Goal: Transaction & Acquisition: Purchase product/service

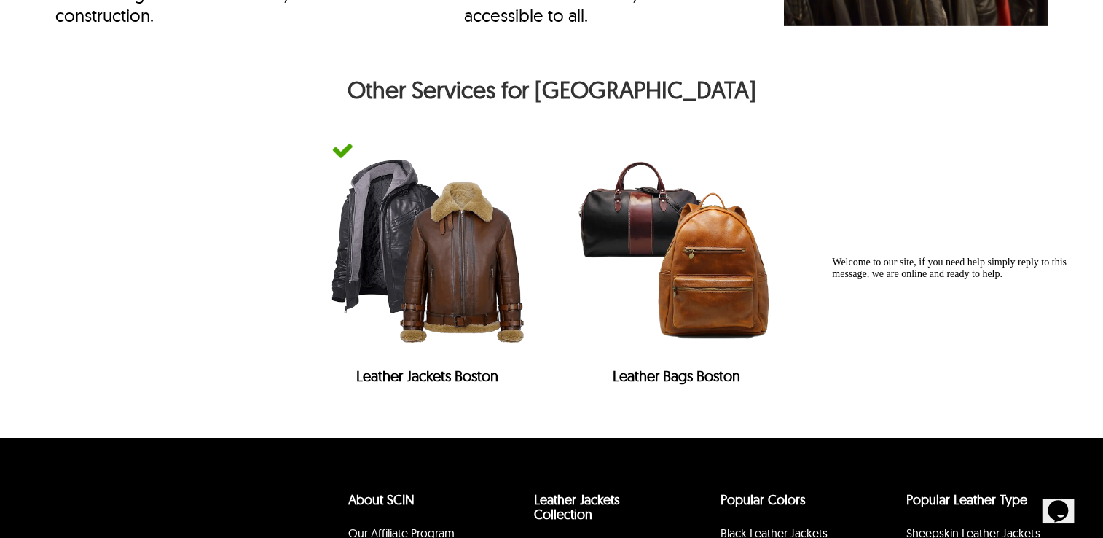
click at [452, 245] on img at bounding box center [427, 250] width 220 height 220
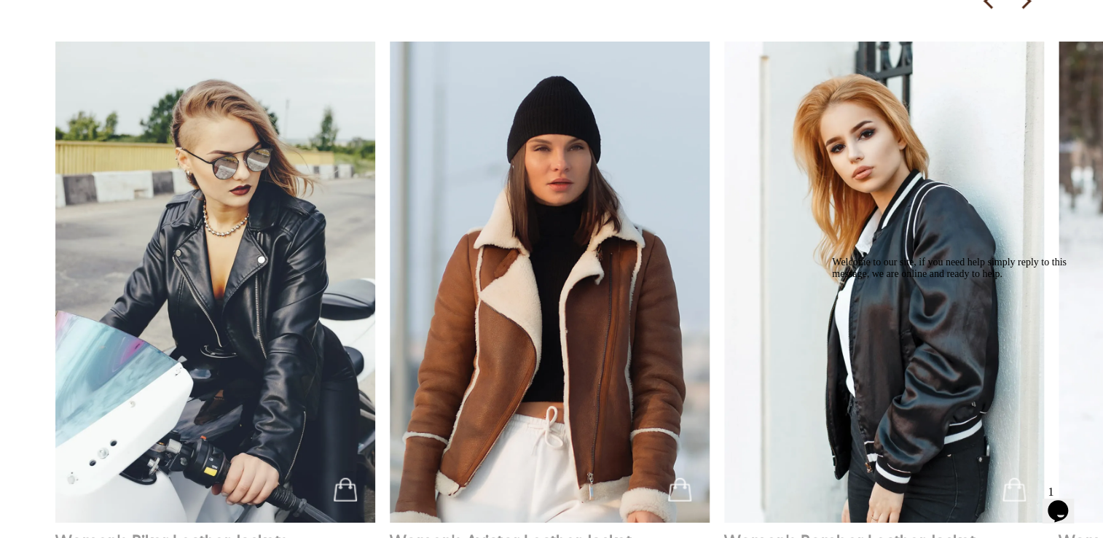
scroll to position [1409, 0]
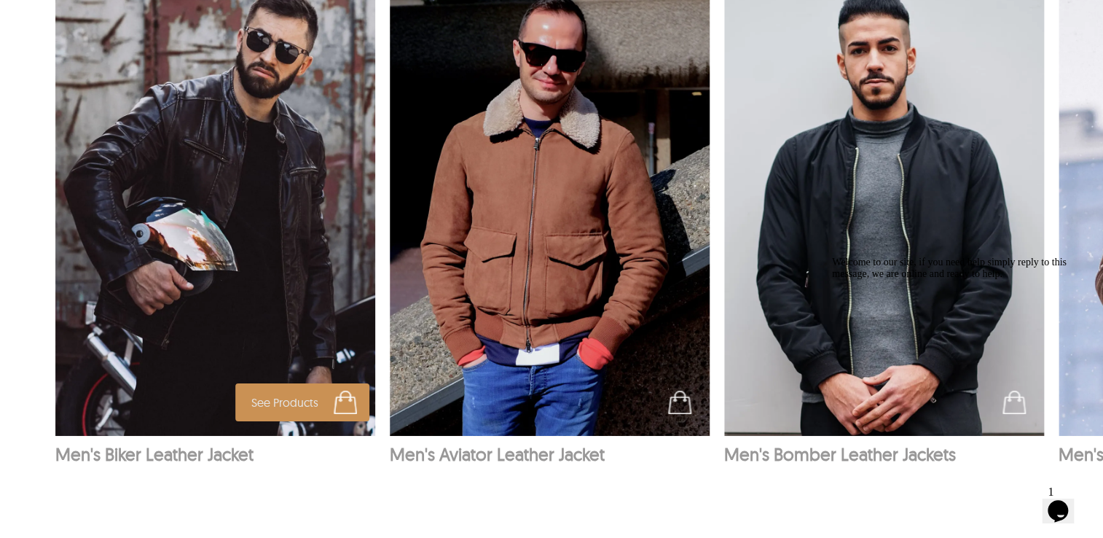
click at [294, 243] on img at bounding box center [215, 195] width 321 height 481
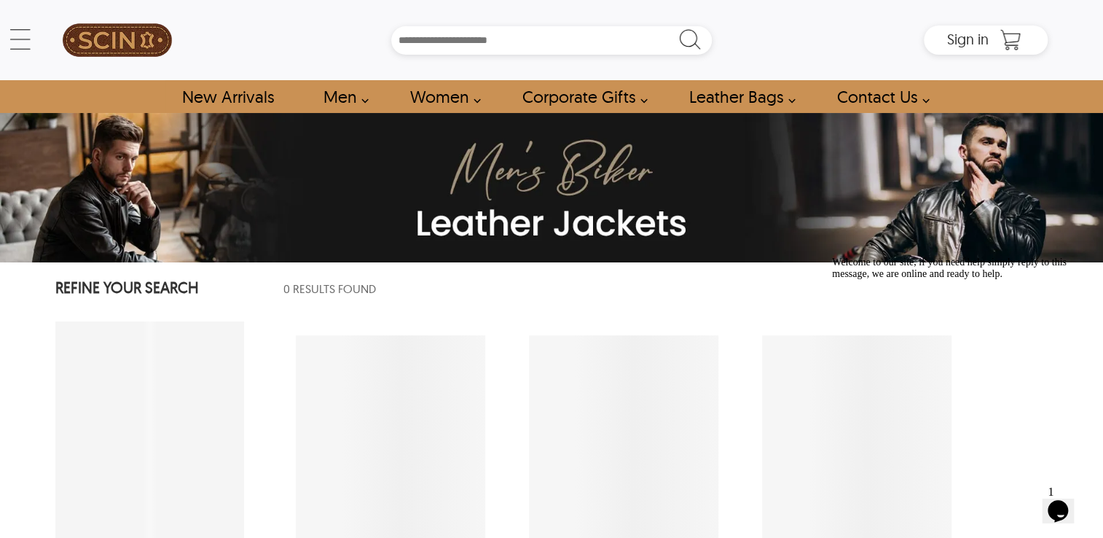
select select "********"
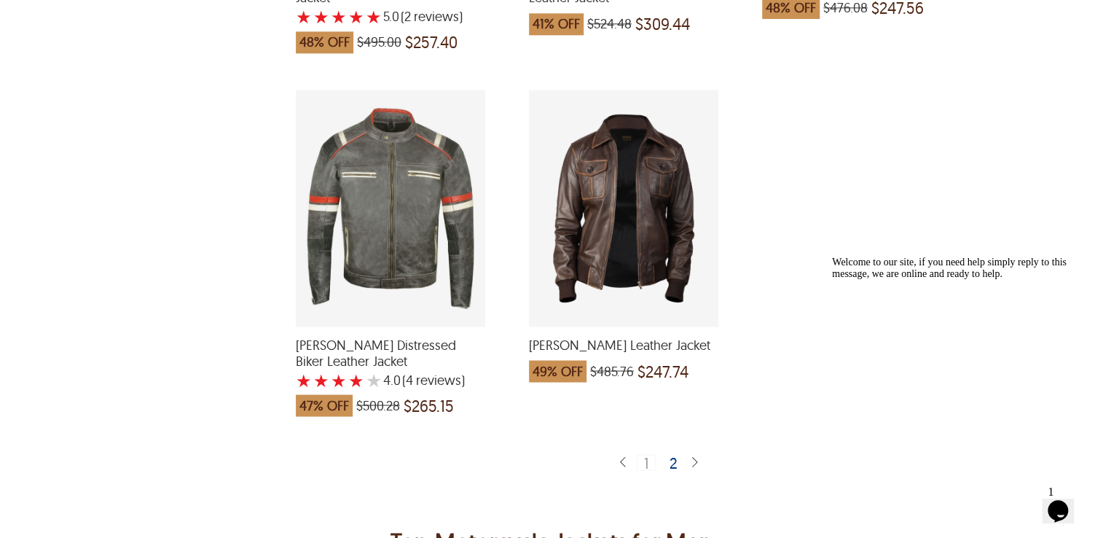
scroll to position [3783, 0]
click at [675, 453] on div "2" at bounding box center [674, 460] width 21 height 15
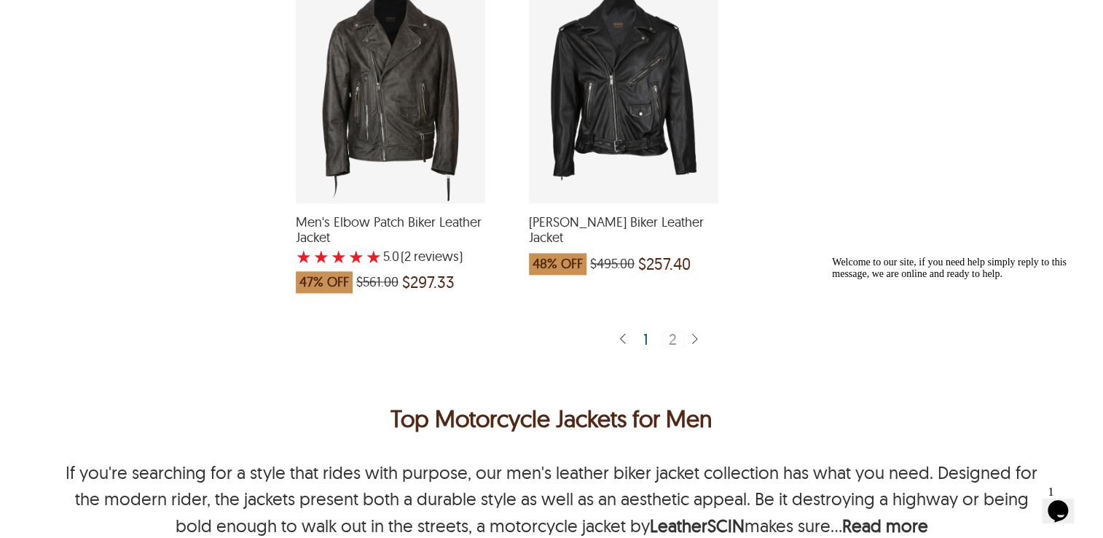
scroll to position [3608, 0]
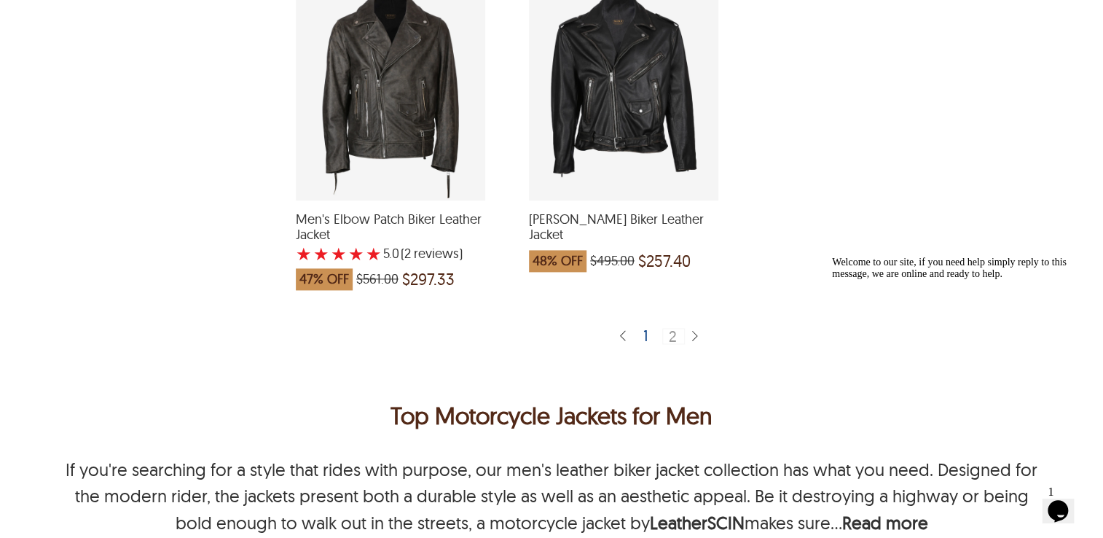
click at [647, 328] on div "1" at bounding box center [645, 335] width 17 height 15
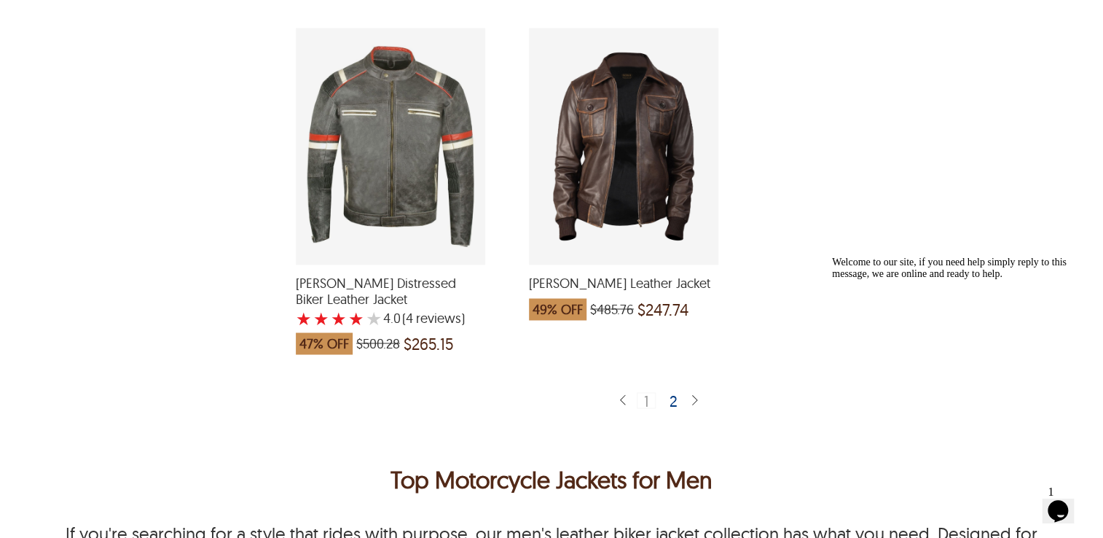
scroll to position [3842, 0]
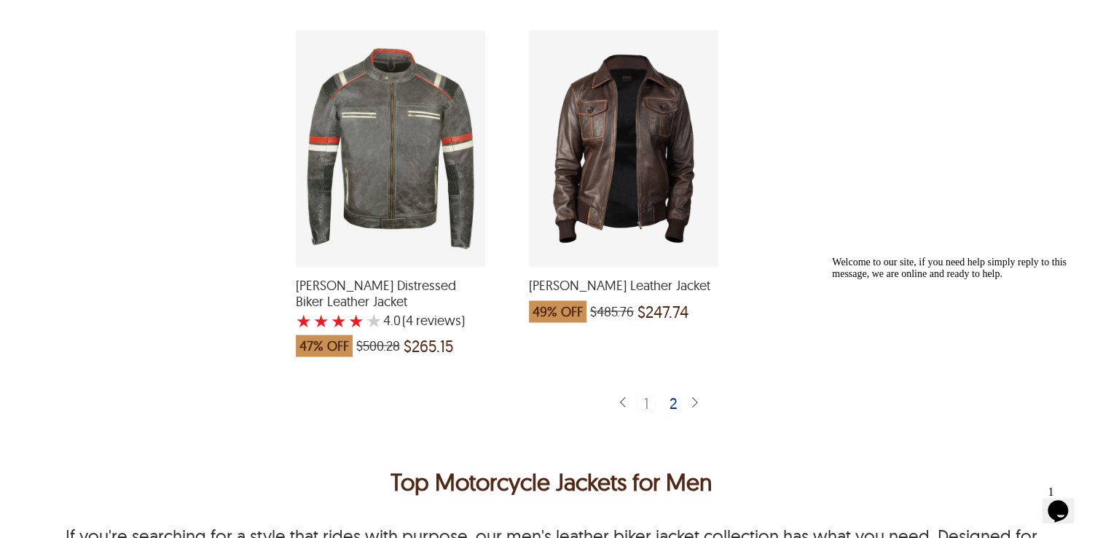
click at [587, 112] on div "Luis Bomber Leather Jacket which was at a price of $485.76, now after discount …" at bounding box center [623, 148] width 189 height 237
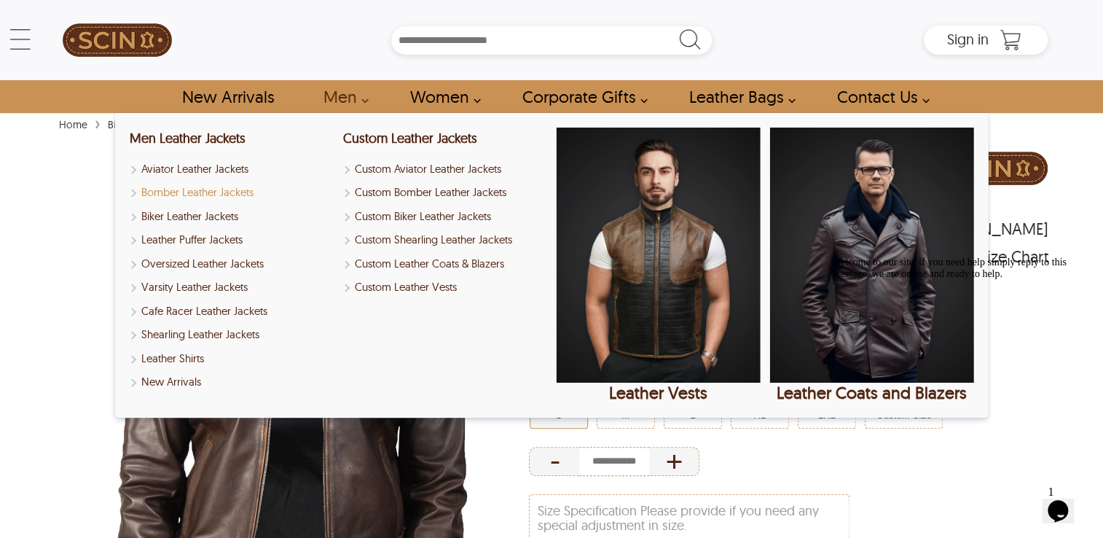
click at [234, 189] on link "Bomber Leather Jackets" at bounding box center [231, 192] width 204 height 17
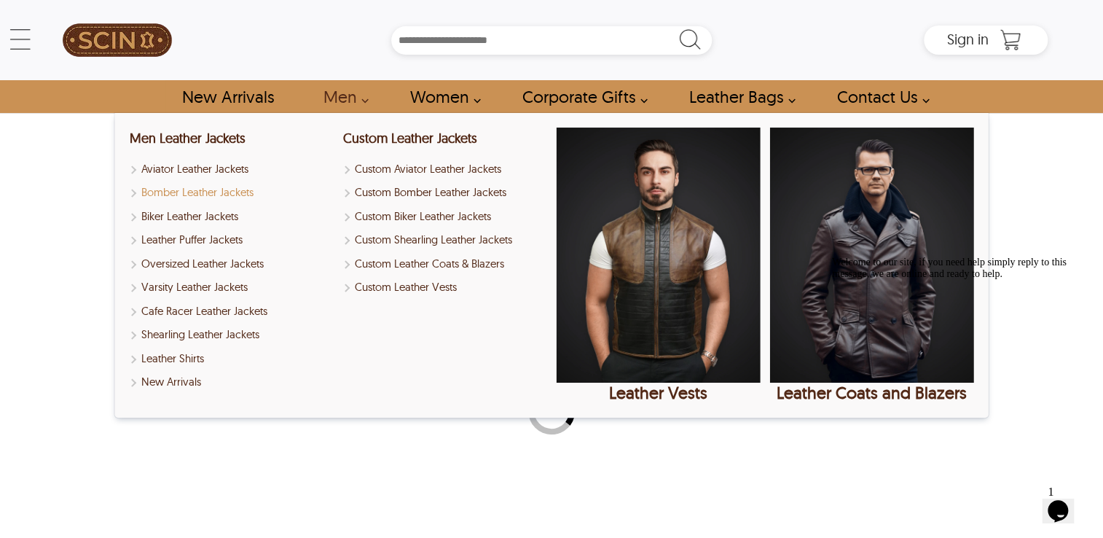
select select "********"
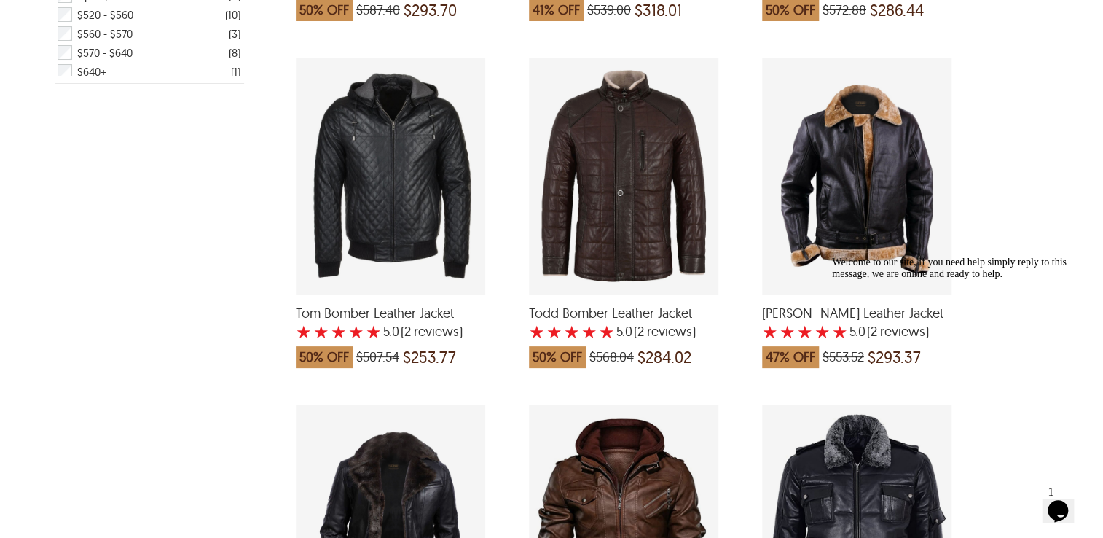
scroll to position [644, 0]
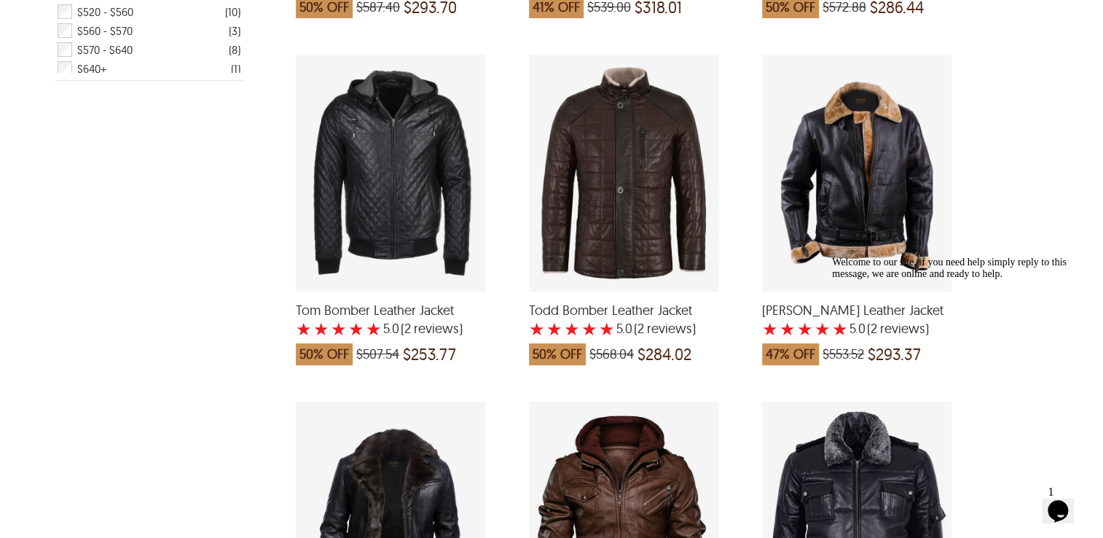
click at [863, 138] on div "Scott Shearling Leather Jacket with a 5 Star Rating 2 Product Review which was …" at bounding box center [856, 173] width 189 height 237
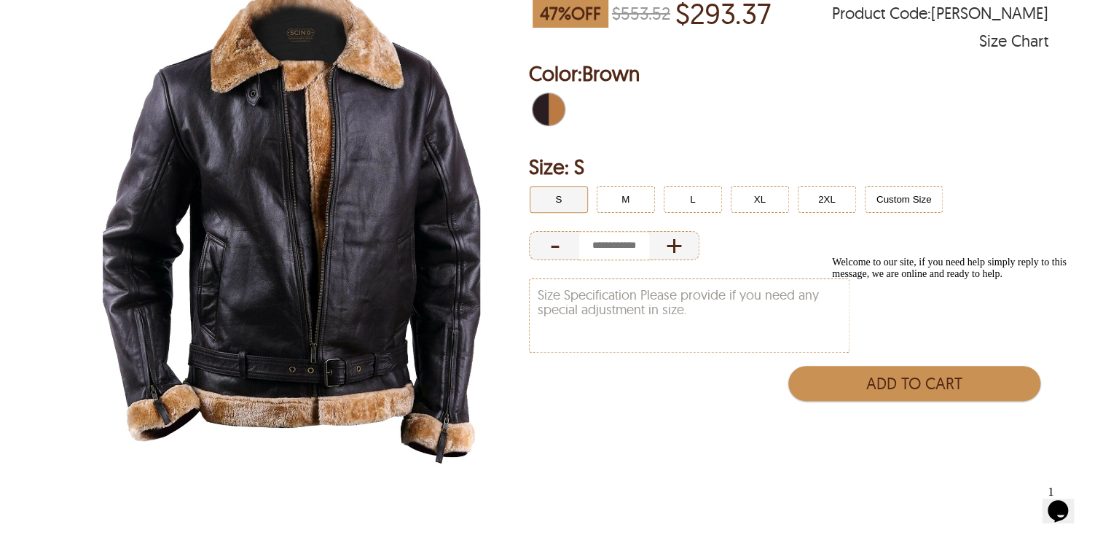
scroll to position [220, 0]
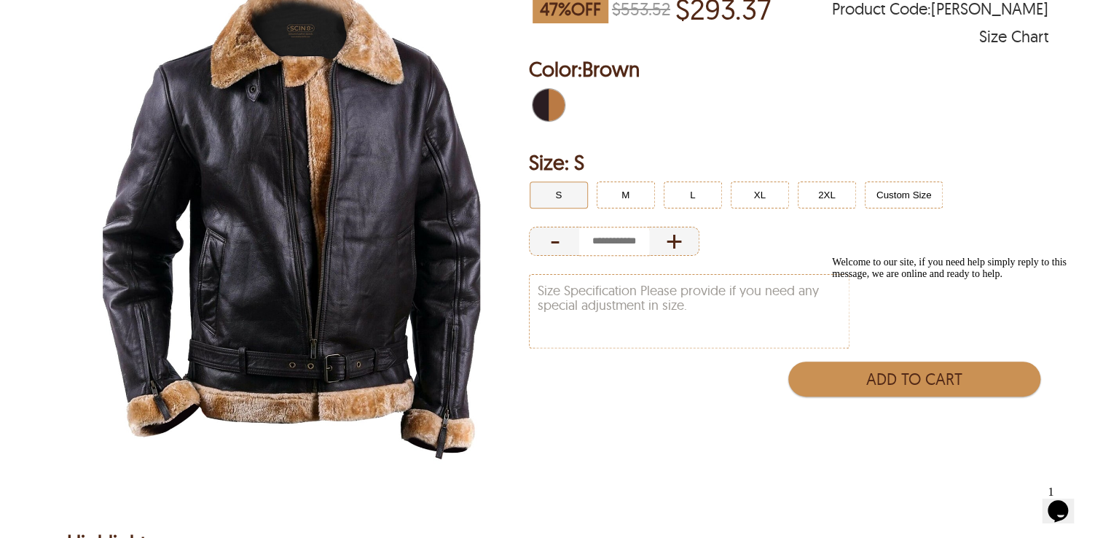
click at [308, 275] on img at bounding box center [291, 210] width 472 height 590
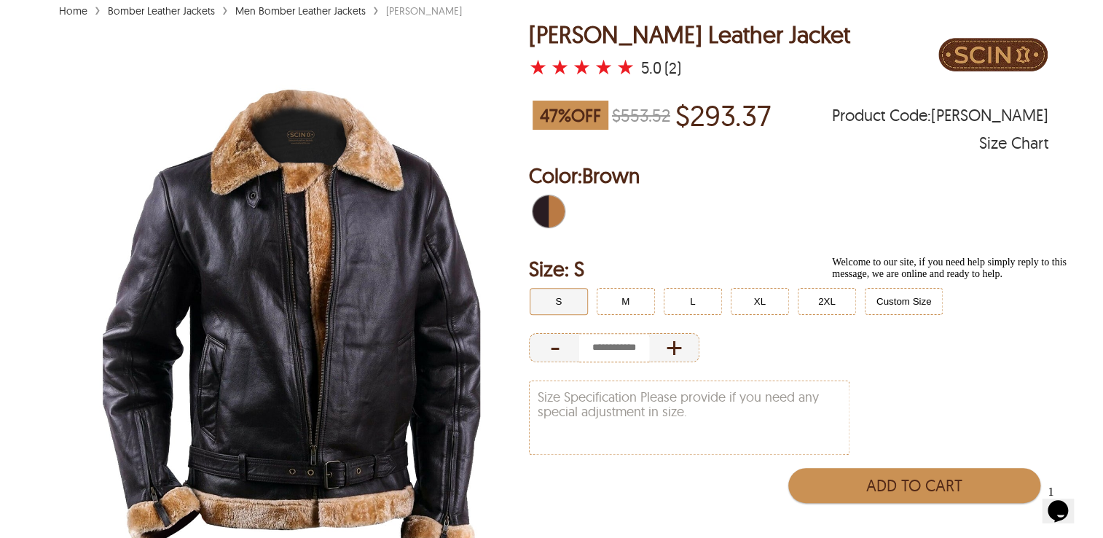
scroll to position [168, 0]
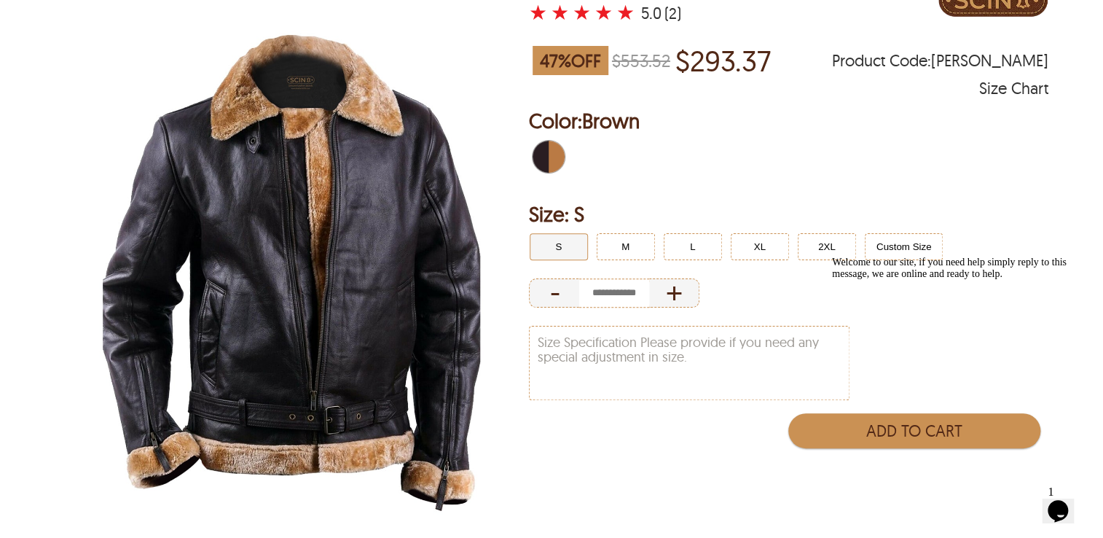
click at [348, 252] on img at bounding box center [291, 262] width 472 height 590
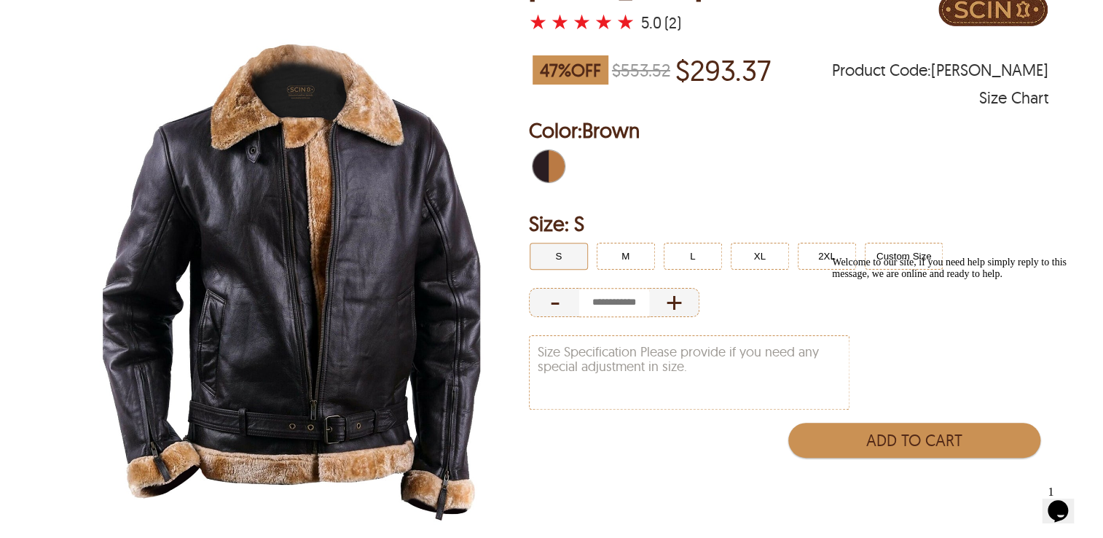
scroll to position [0, 0]
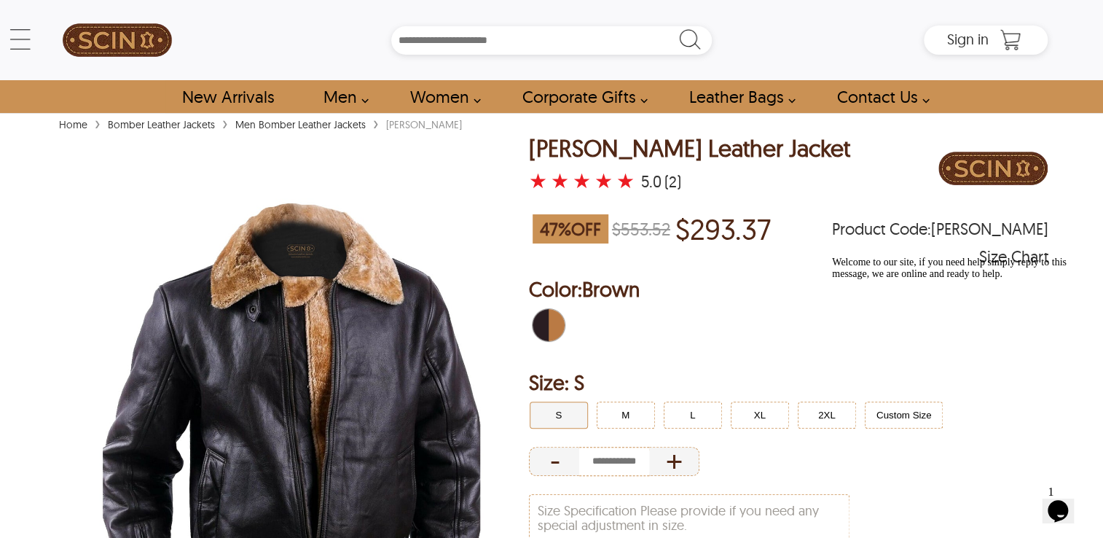
click at [271, 127] on link "Men Bomber Leather Jackets" at bounding box center [301, 124] width 138 height 13
select select "********"
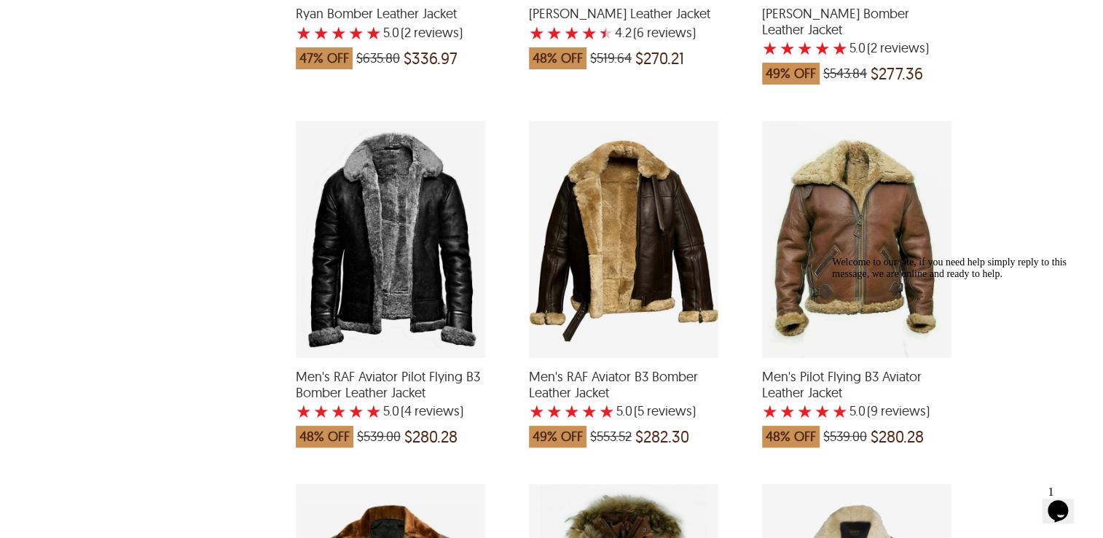
scroll to position [1302, 0]
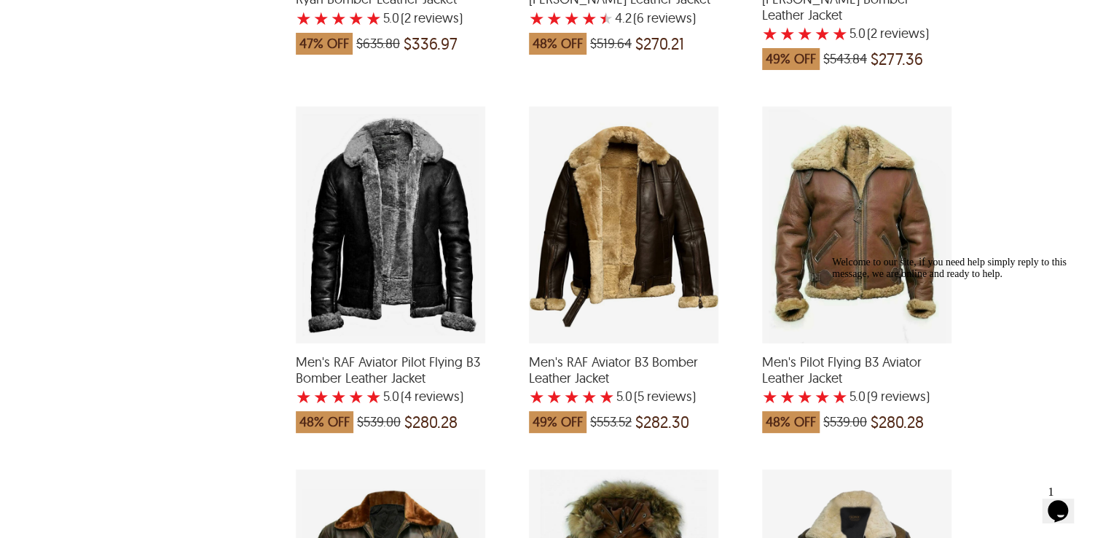
click at [616, 219] on div "Men's RAF Aviator B3 Bomber Leather Jacket with a 5 Star Rating 5 Product Revie…" at bounding box center [623, 224] width 189 height 237
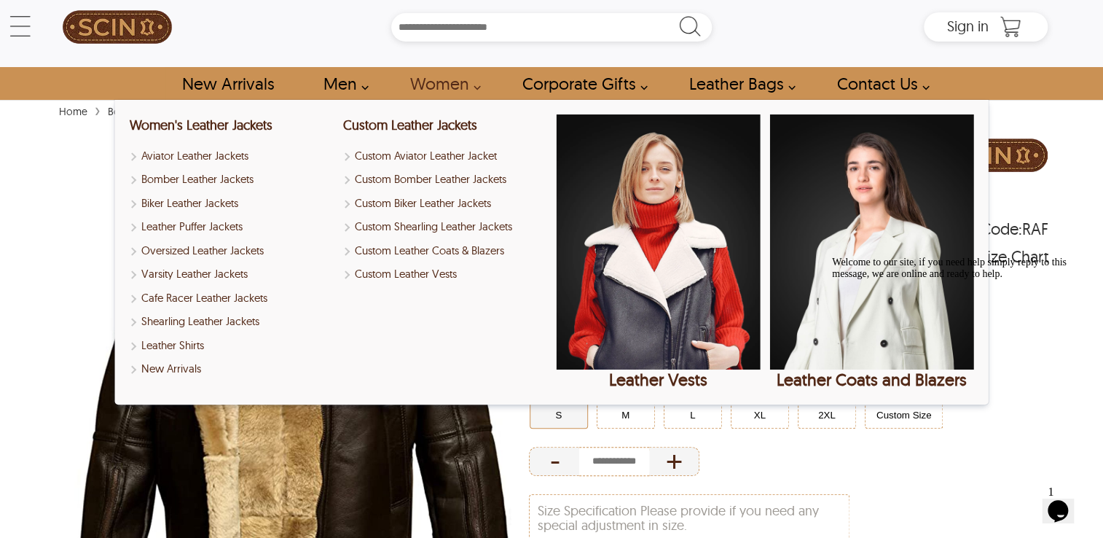
scroll to position [12, 0]
